Goal: Task Accomplishment & Management: Complete application form

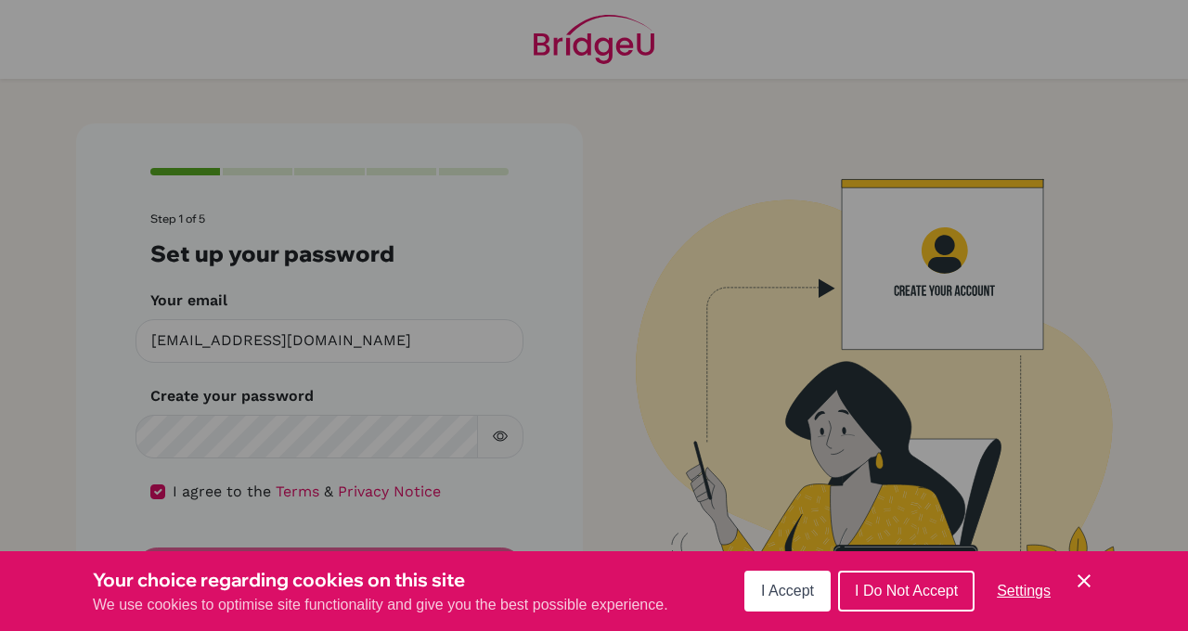
click at [787, 583] on span "I Accept" at bounding box center [787, 591] width 53 height 16
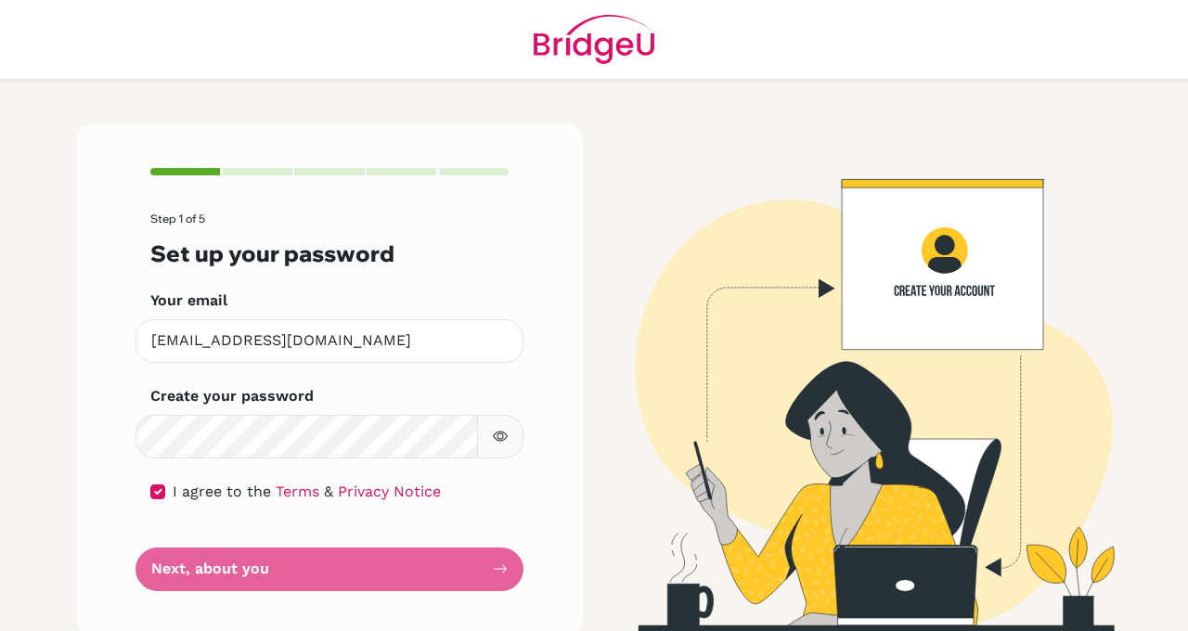
click at [462, 569] on form "Step 1 of 5 Set up your password Your email [EMAIL_ADDRESS][DOMAIN_NAME] Invali…" at bounding box center [329, 402] width 358 height 378
click at [500, 570] on form "Step 1 of 5 Set up your password Your email [EMAIL_ADDRESS][DOMAIN_NAME] Invali…" at bounding box center [329, 402] width 358 height 378
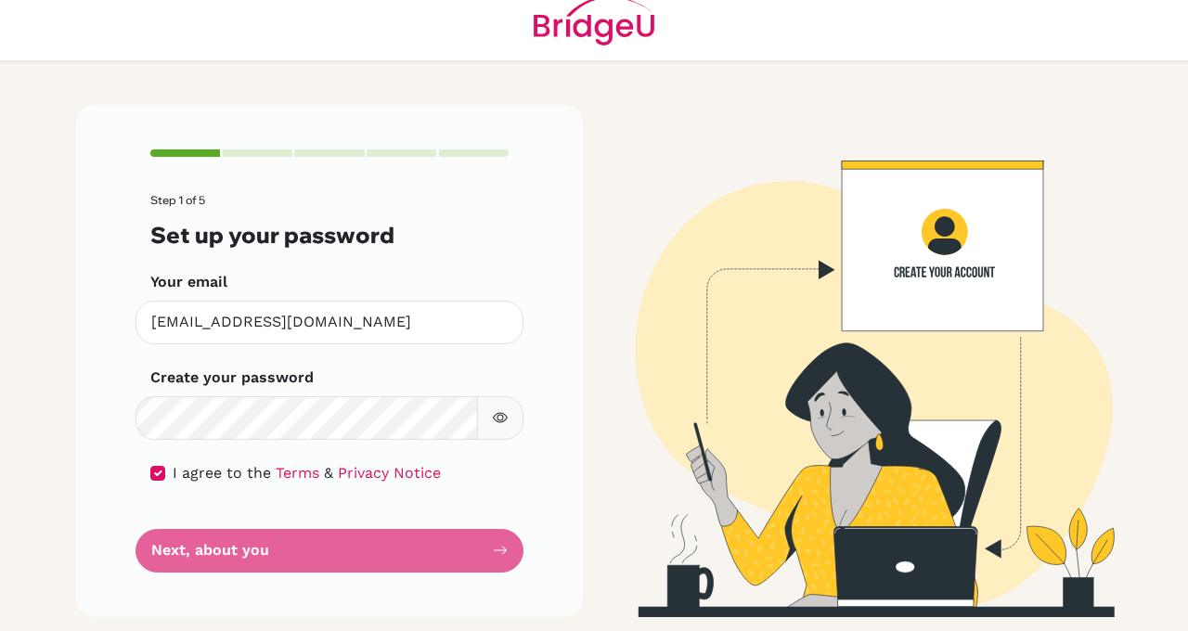
click at [501, 554] on form "Step 1 of 5 Set up your password Your email [EMAIL_ADDRESS][DOMAIN_NAME] Invali…" at bounding box center [329, 383] width 358 height 378
click at [501, 410] on icon "button" at bounding box center [500, 417] width 15 height 15
click at [406, 548] on form "Step 1 of 5 Set up your password Your email [EMAIL_ADDRESS][DOMAIN_NAME] Invali…" at bounding box center [329, 383] width 358 height 378
click at [513, 552] on div "Step 1 of 5 Set up your password Your email [EMAIL_ADDRESS][DOMAIN_NAME] Invali…" at bounding box center [329, 361] width 507 height 512
click at [506, 552] on form "Step 1 of 5 Set up your password Your email [EMAIL_ADDRESS][DOMAIN_NAME] Invali…" at bounding box center [329, 383] width 358 height 378
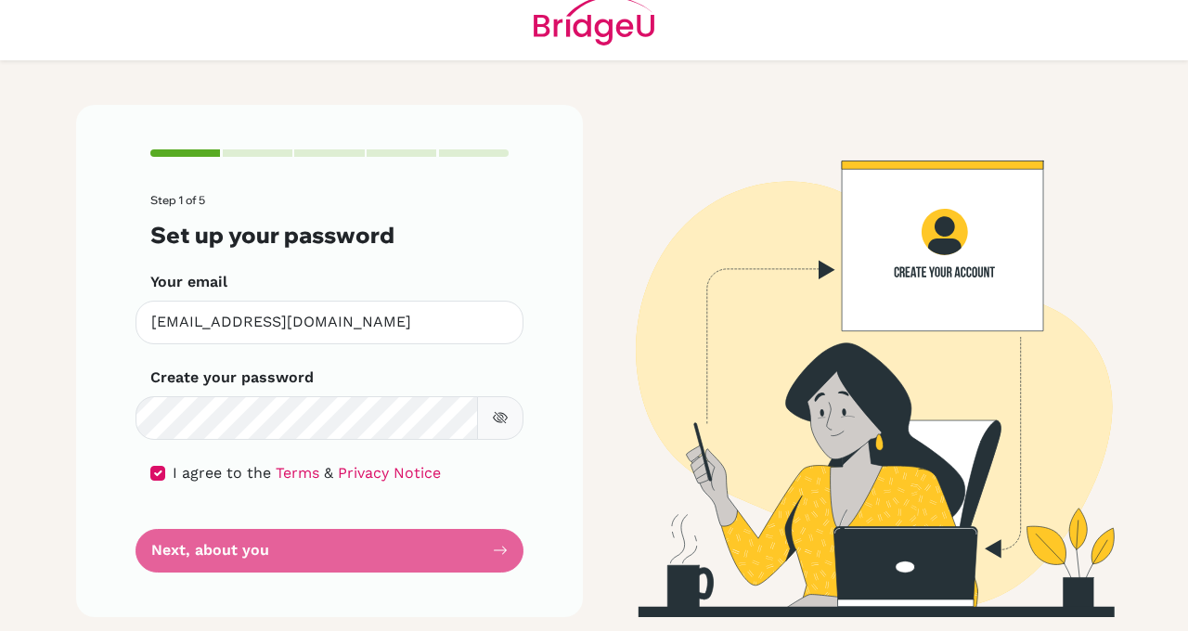
click at [506, 552] on form "Step 1 of 5 Set up your password Your email [EMAIL_ADDRESS][DOMAIN_NAME] Invali…" at bounding box center [329, 383] width 358 height 378
click at [495, 548] on form "Step 1 of 5 Set up your password Your email [EMAIL_ADDRESS][DOMAIN_NAME] Invali…" at bounding box center [329, 383] width 358 height 378
click at [505, 556] on form "Step 1 of 5 Set up your password Your email [EMAIL_ADDRESS][DOMAIN_NAME] Invali…" at bounding box center [329, 383] width 358 height 378
click at [504, 556] on form "Step 1 of 5 Set up your password Your email [EMAIL_ADDRESS][DOMAIN_NAME] Invali…" at bounding box center [329, 383] width 358 height 378
click at [509, 565] on div "Step 1 of 5 Set up your password Your email [EMAIL_ADDRESS][DOMAIN_NAME] Invali…" at bounding box center [329, 361] width 507 height 512
